Goal: Information Seeking & Learning: Learn about a topic

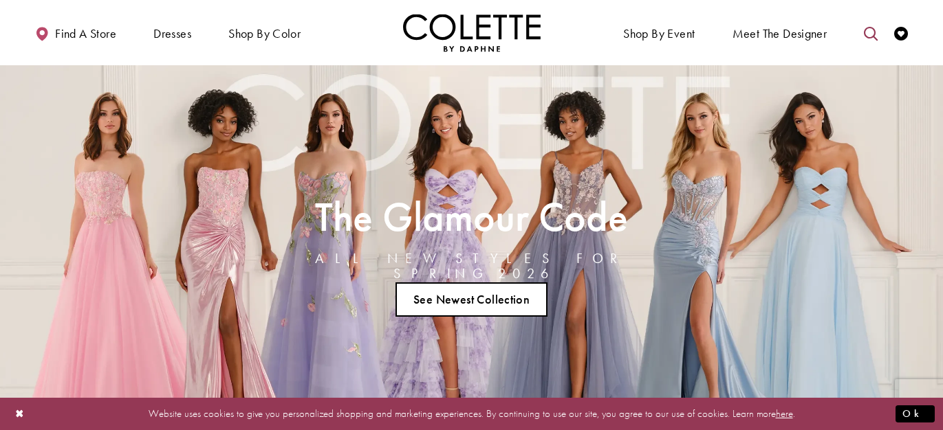
click at [863, 34] on link "Toggle search" at bounding box center [870, 33] width 21 height 38
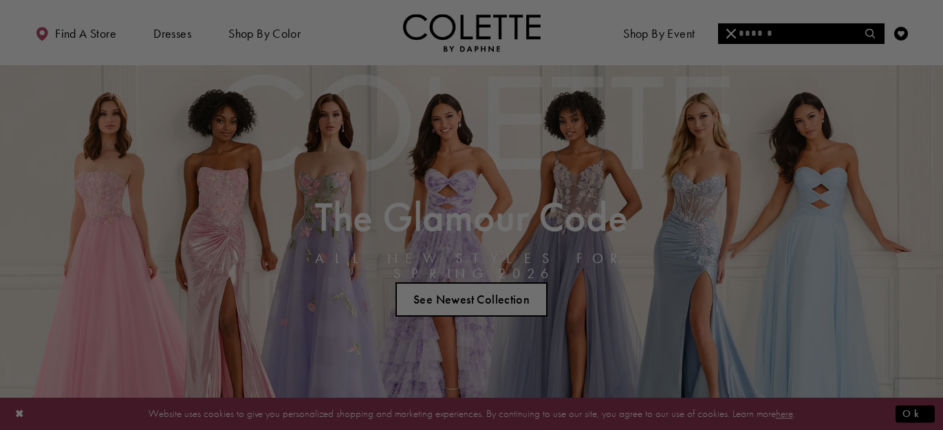
click at [838, 36] on div at bounding box center [476, 217] width 952 height 435
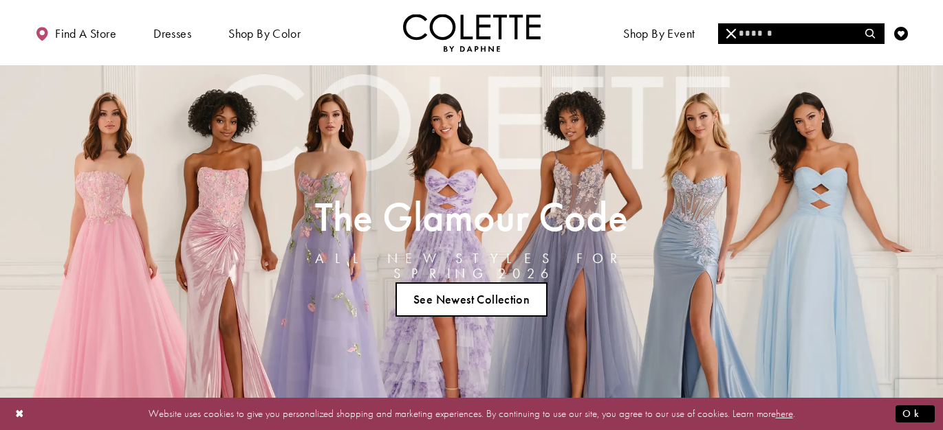
click at [748, 35] on input "Search" at bounding box center [801, 33] width 166 height 21
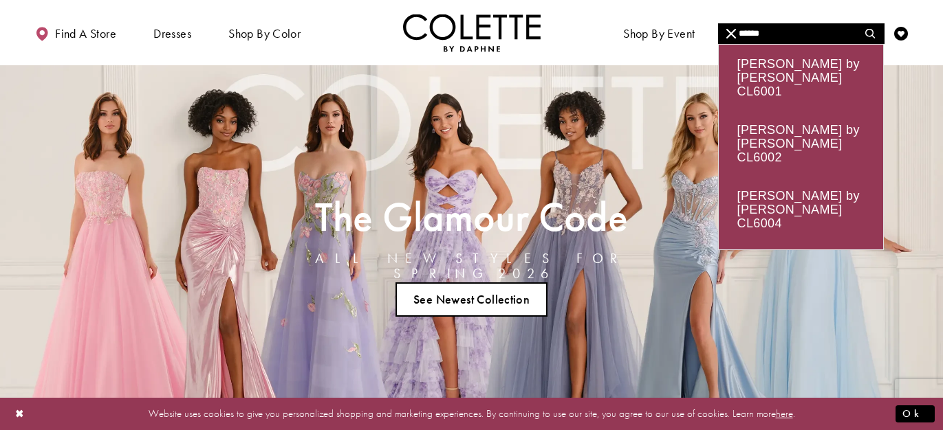
type input "******"
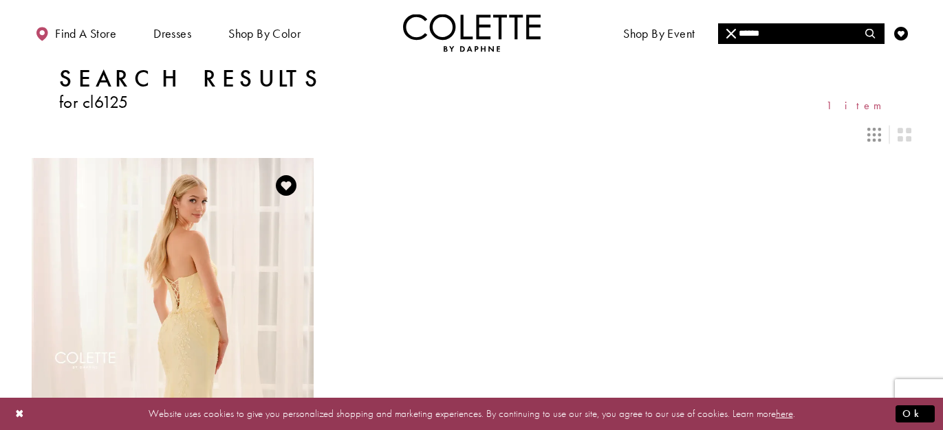
click at [121, 325] on img "Visit Colette by Daphne Style No. CL6125 Page" at bounding box center [173, 363] width 282 height 410
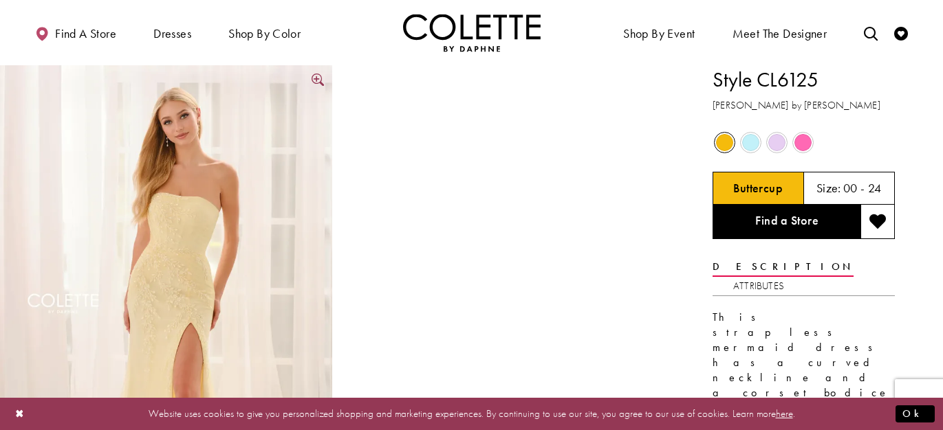
click at [209, 286] on img "Full size Style CL6125 Colette by Daphne #0 default Buttercup frontface vertica…" at bounding box center [166, 314] width 332 height 499
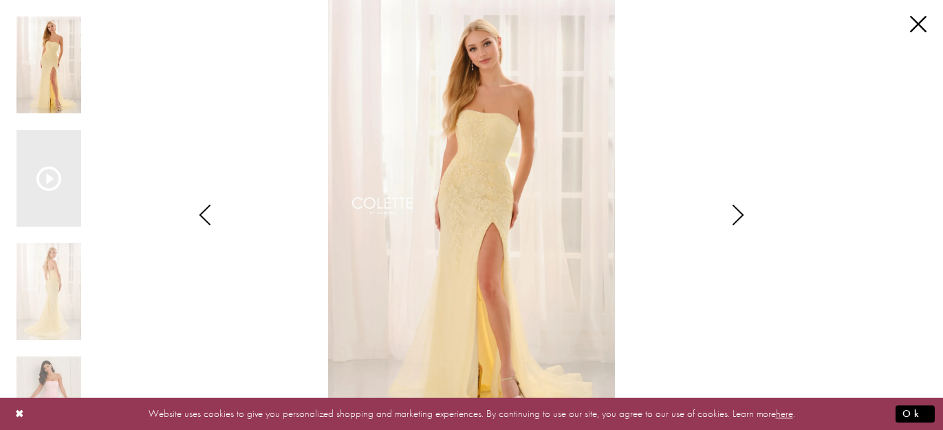
click at [475, 172] on img "Scroll List" at bounding box center [471, 215] width 499 height 430
click at [31, 207] on div "Scroll List" at bounding box center [49, 178] width 65 height 97
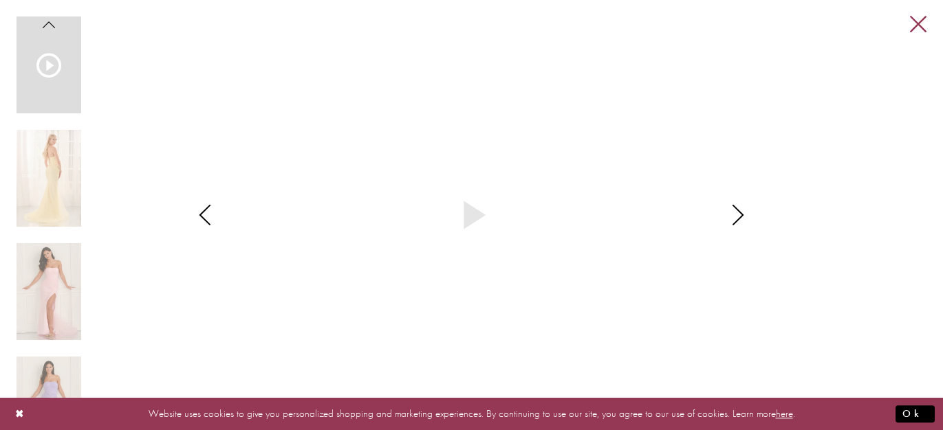
click at [922, 30] on link "Close" at bounding box center [918, 25] width 17 height 17
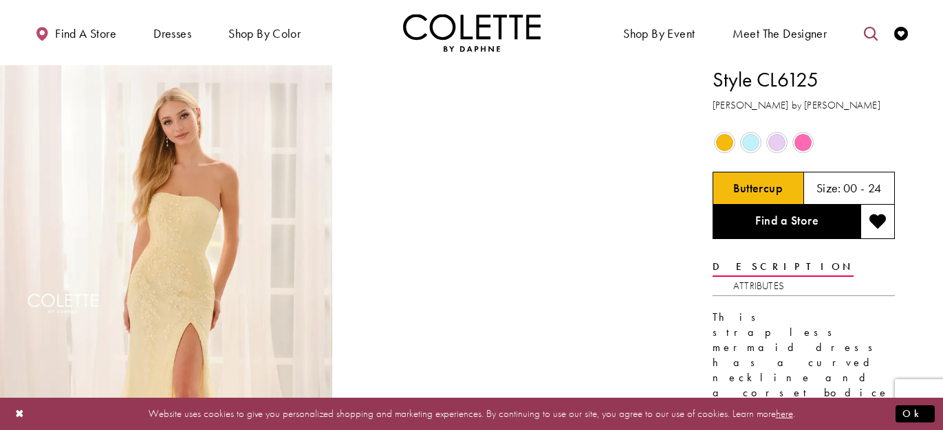
click at [869, 32] on icon "Toggle search" at bounding box center [871, 34] width 14 height 14
click at [846, 22] on ul "Shop By Event Dresses Occasion EVENING DRESSES PROM DRESSES PAGEANT DRESSES" at bounding box center [699, 33] width 454 height 38
click at [842, 33] on input "Search" at bounding box center [801, 33] width 166 height 21
type input "******"
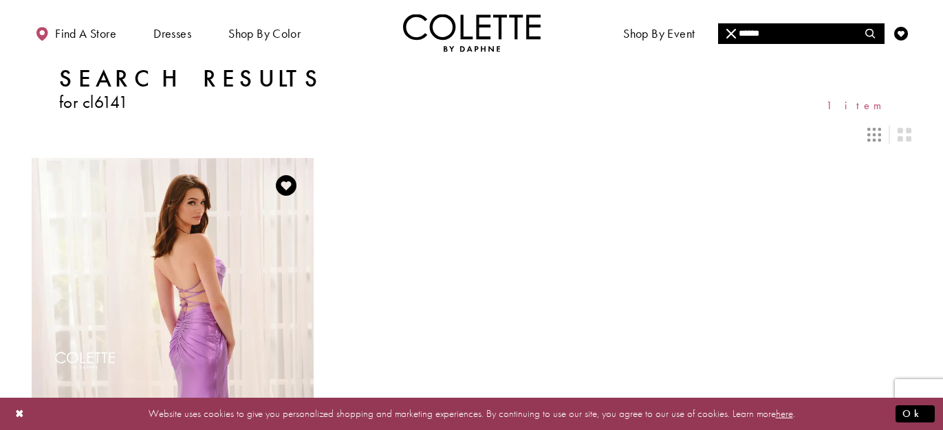
click at [124, 325] on img "Visit Colette by Daphne Style No. CL6141 Page" at bounding box center [173, 363] width 282 height 410
